Goal: Information Seeking & Learning: Learn about a topic

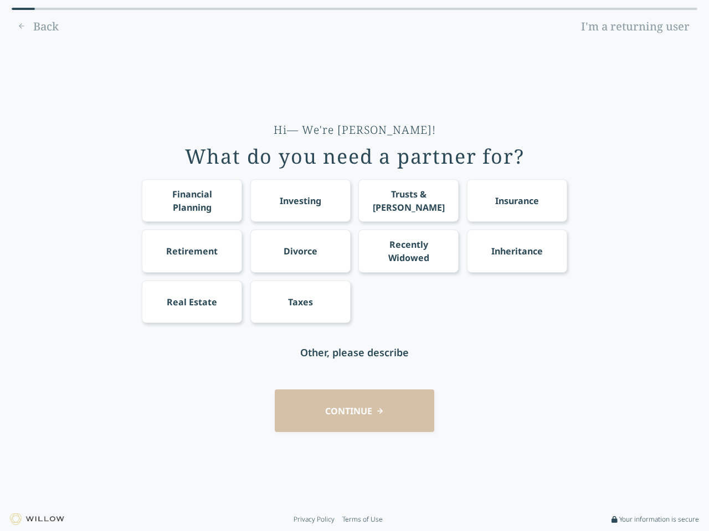
click at [354, 266] on div "Financial Planning Investing Trusts & [PERSON_NAME] Insurance Retirement Divorc…" at bounding box center [354, 251] width 425 height 144
click at [192, 200] on div "Financial Planning" at bounding box center [192, 201] width 80 height 27
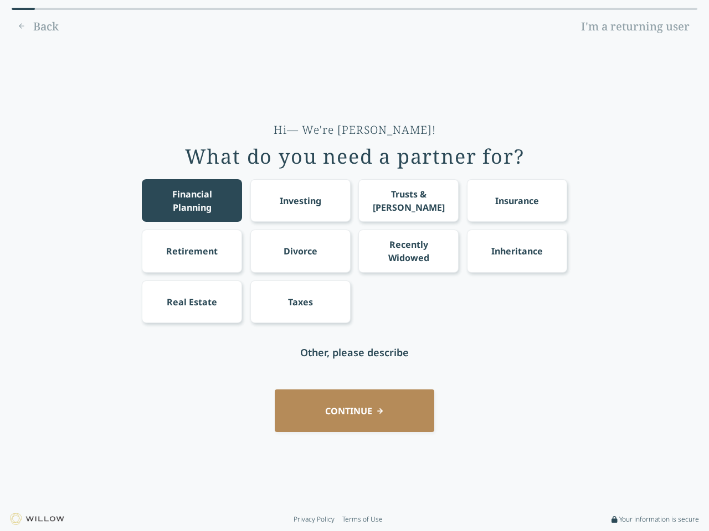
click at [300, 200] on div "Investing" at bounding box center [301, 200] width 42 height 13
click at [408, 200] on div "Trusts & [PERSON_NAME]" at bounding box center [409, 201] width 80 height 27
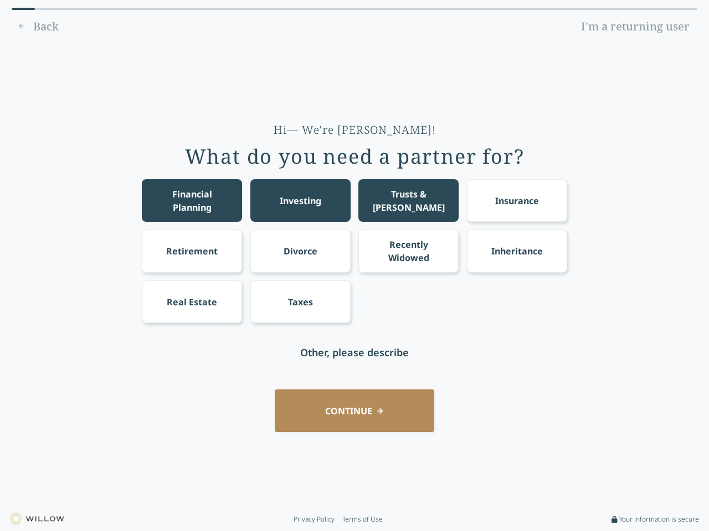
click at [516, 200] on div "Insurance" at bounding box center [517, 200] width 44 height 13
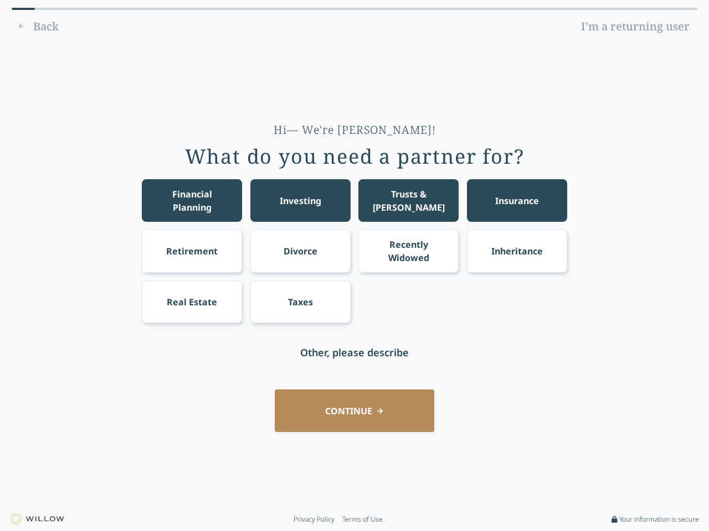
click at [192, 251] on div "Retirement" at bounding box center [191, 251] width 51 height 13
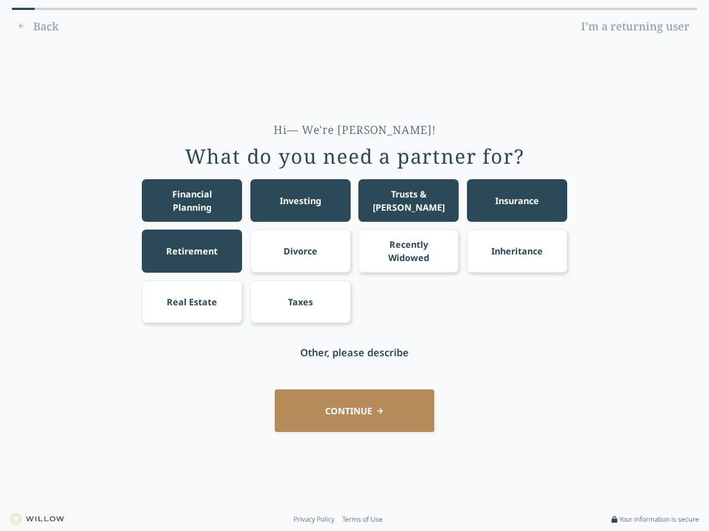
click at [300, 251] on div "Divorce" at bounding box center [300, 251] width 34 height 13
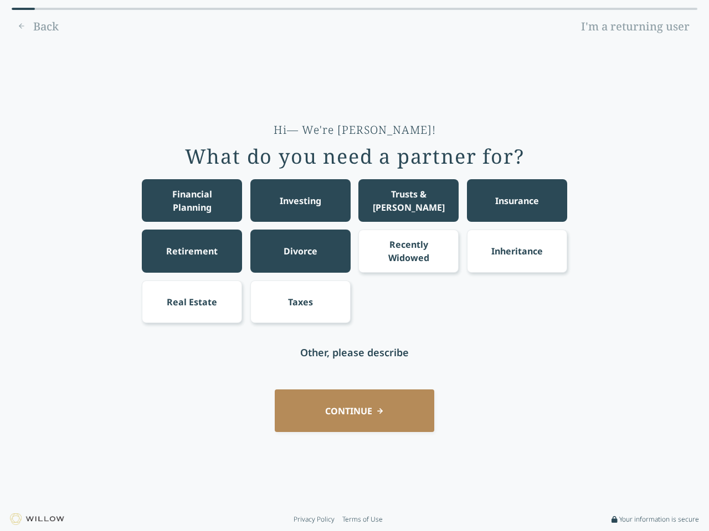
click at [408, 251] on div "Recently Widowed" at bounding box center [409, 251] width 80 height 27
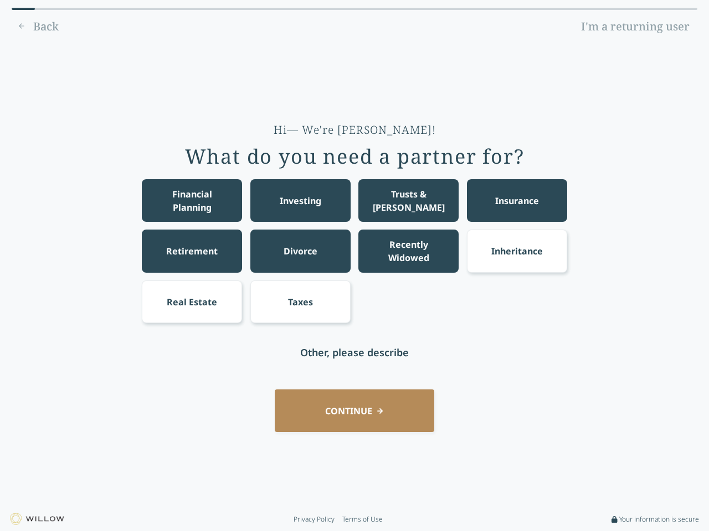
click at [516, 251] on div "Inheritance" at bounding box center [516, 251] width 51 height 13
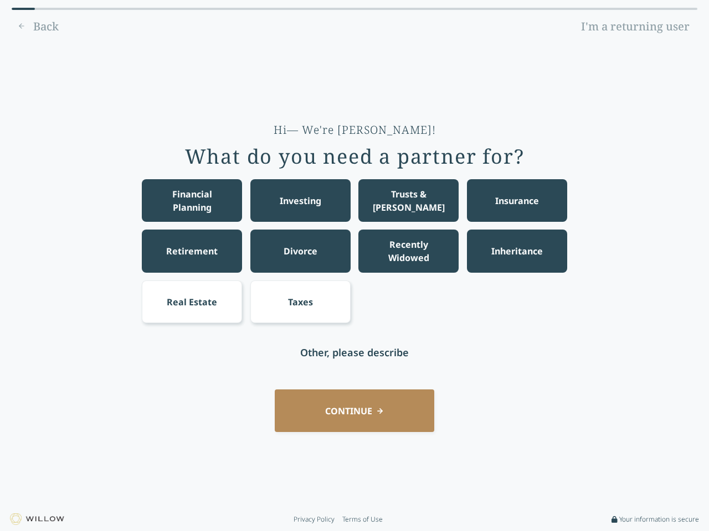
click at [192, 302] on div "Real Estate" at bounding box center [192, 302] width 50 height 13
